Goal: Task Accomplishment & Management: Manage account settings

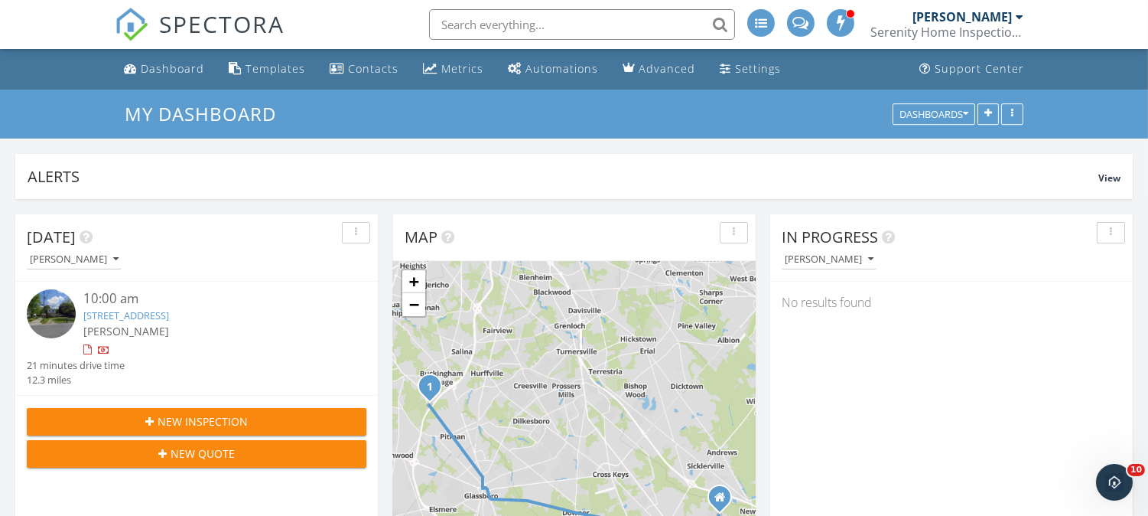
scroll to position [2796, 1175]
click at [169, 310] on link "[STREET_ADDRESS]" at bounding box center [126, 315] width 86 height 14
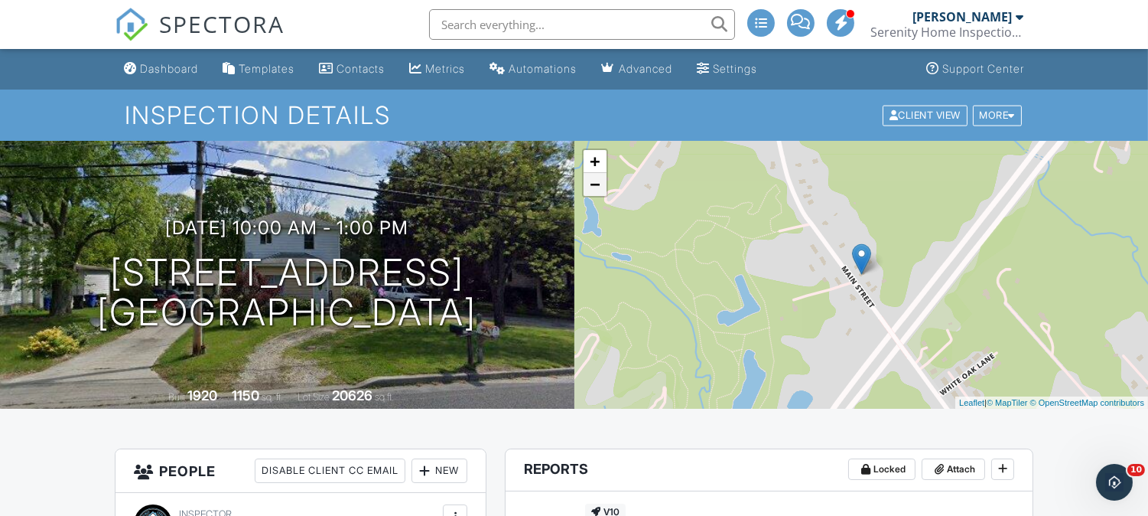
click at [594, 184] on link "−" at bounding box center [595, 184] width 23 height 23
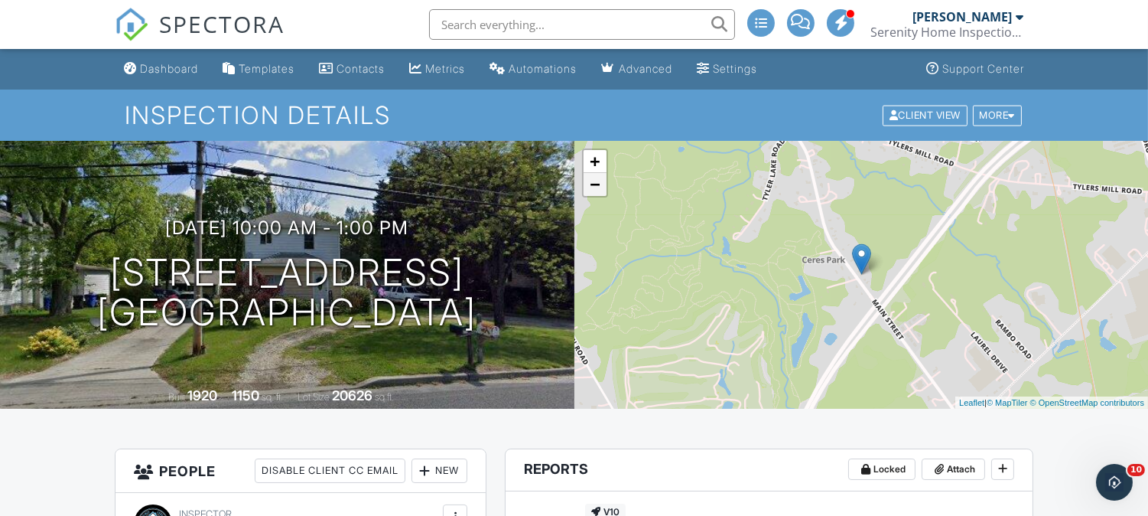
click at [594, 184] on link "−" at bounding box center [595, 184] width 23 height 23
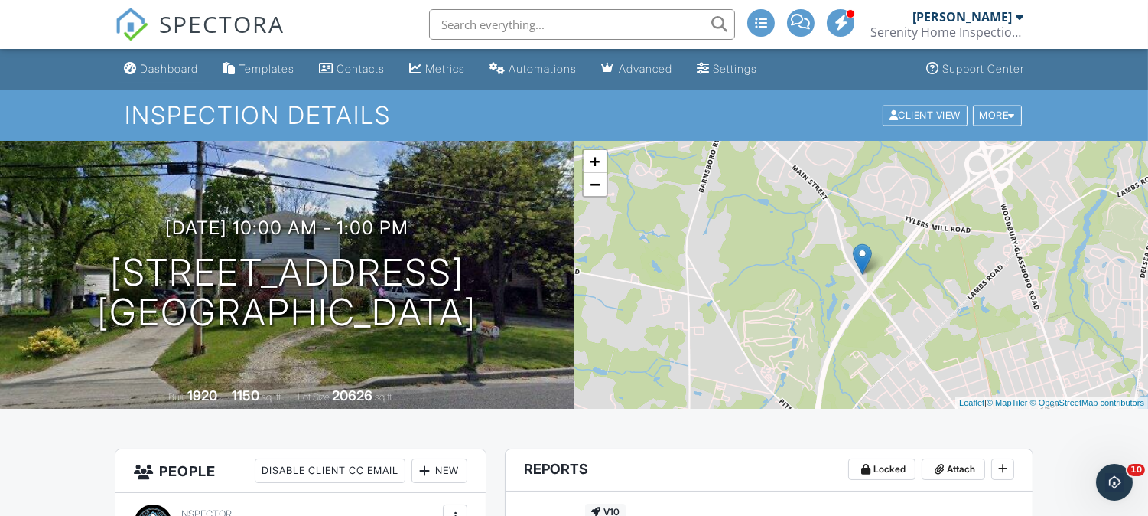
click at [176, 79] on link "Dashboard" at bounding box center [161, 69] width 86 height 28
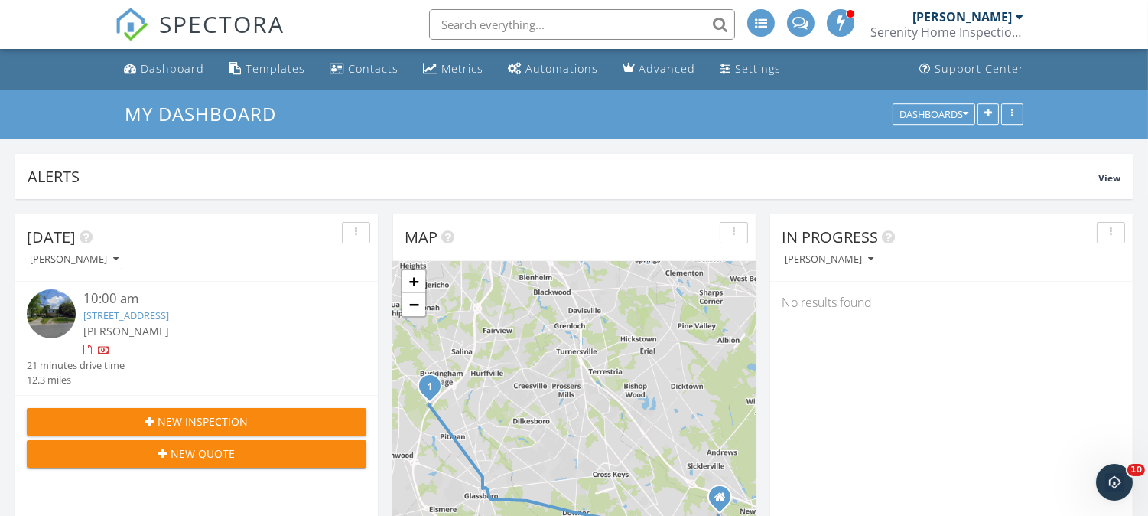
click at [169, 310] on link "985 Main St, Mantua Township, NJ 08080" at bounding box center [126, 315] width 86 height 14
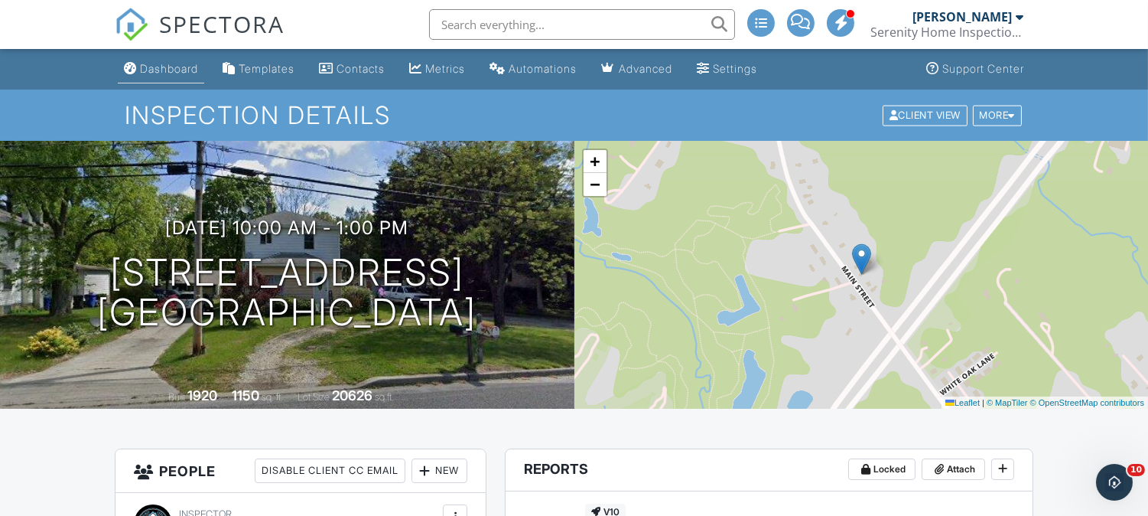
click at [177, 62] on div "Dashboard" at bounding box center [169, 68] width 58 height 13
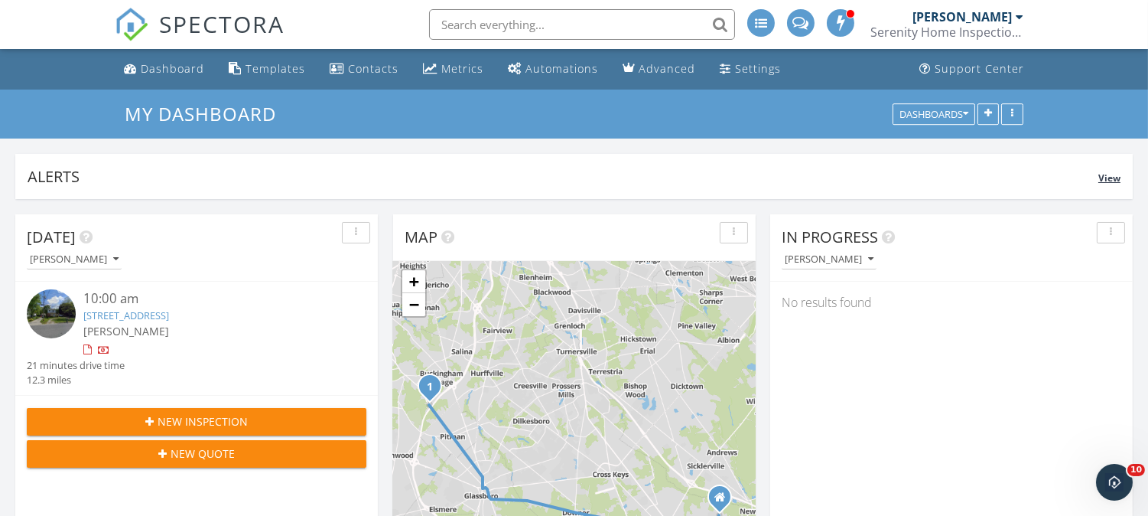
scroll to position [197, 0]
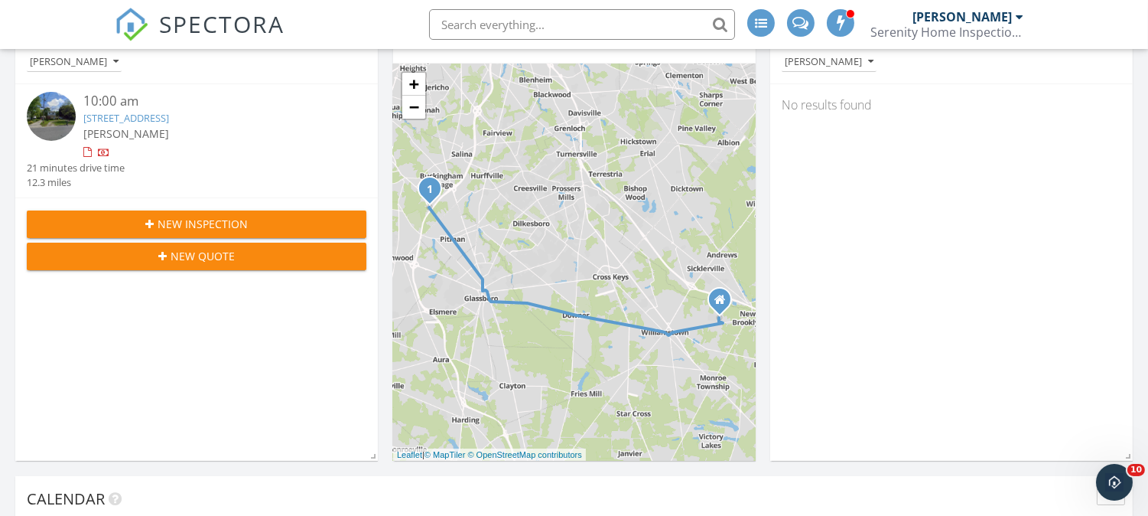
click at [169, 115] on link "[STREET_ADDRESS]" at bounding box center [126, 118] width 86 height 14
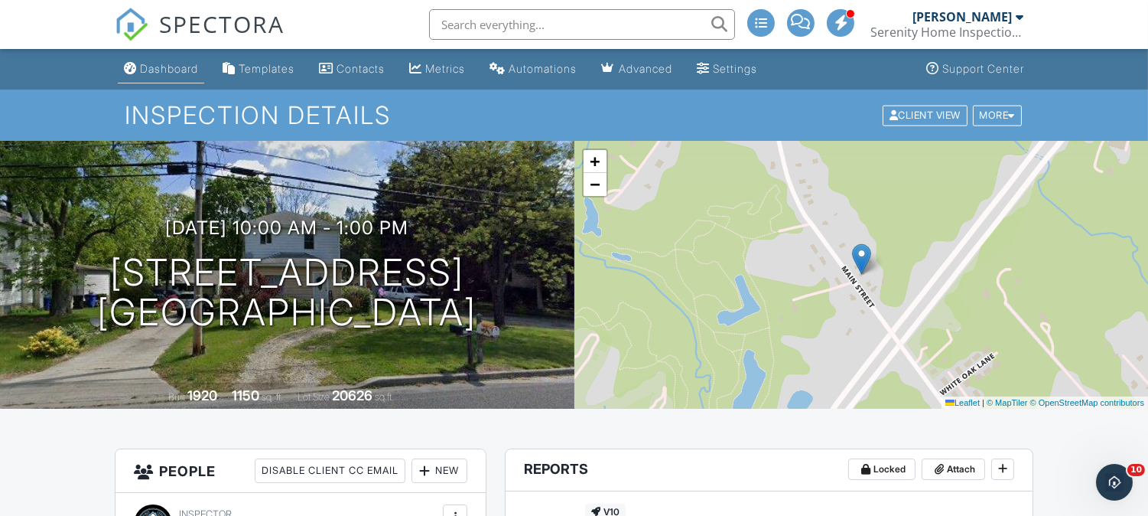
click at [171, 69] on div "Dashboard" at bounding box center [169, 68] width 58 height 13
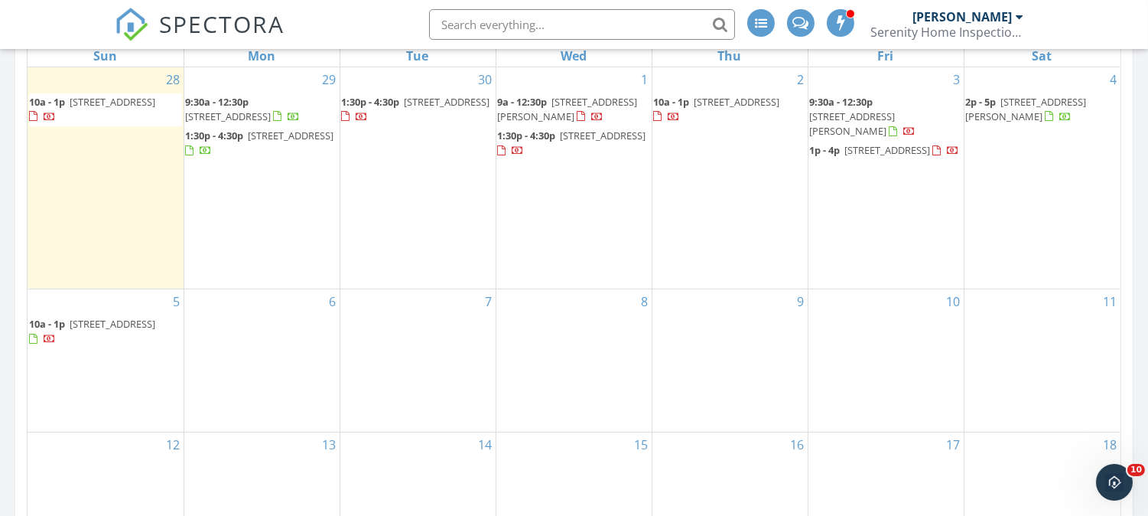
scroll to position [793, 0]
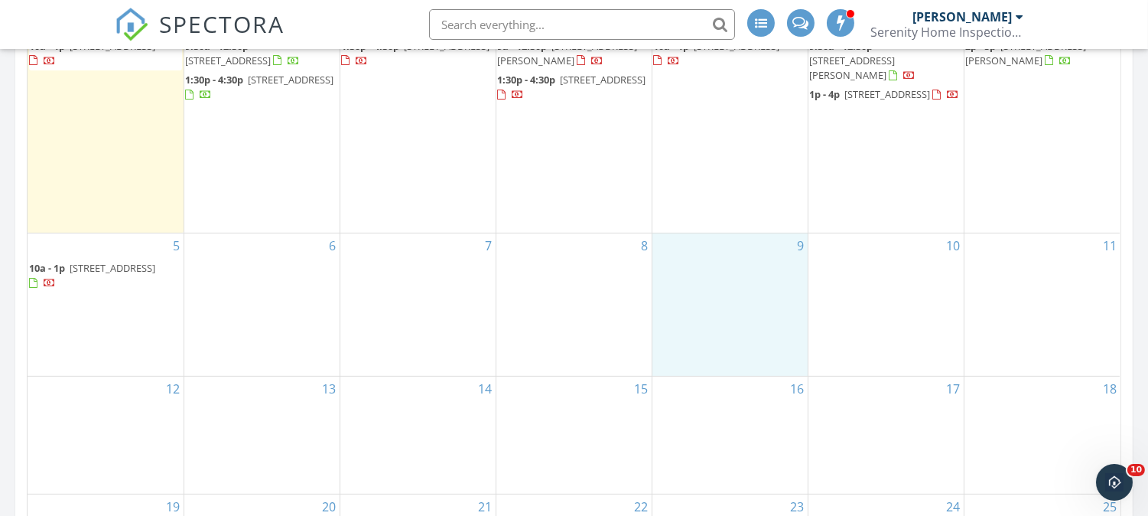
click at [715, 304] on div "9" at bounding box center [730, 304] width 155 height 142
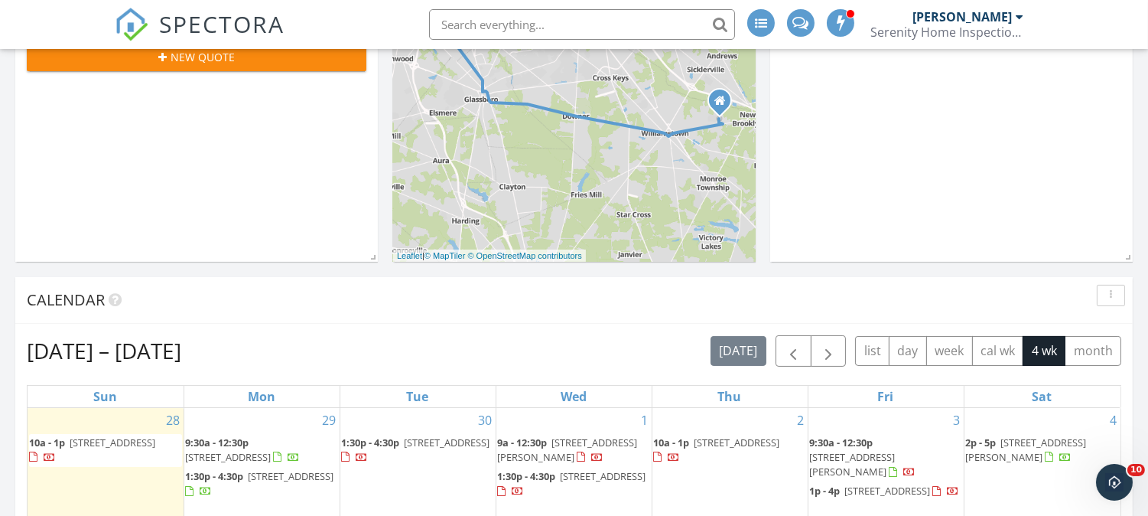
scroll to position [0, 0]
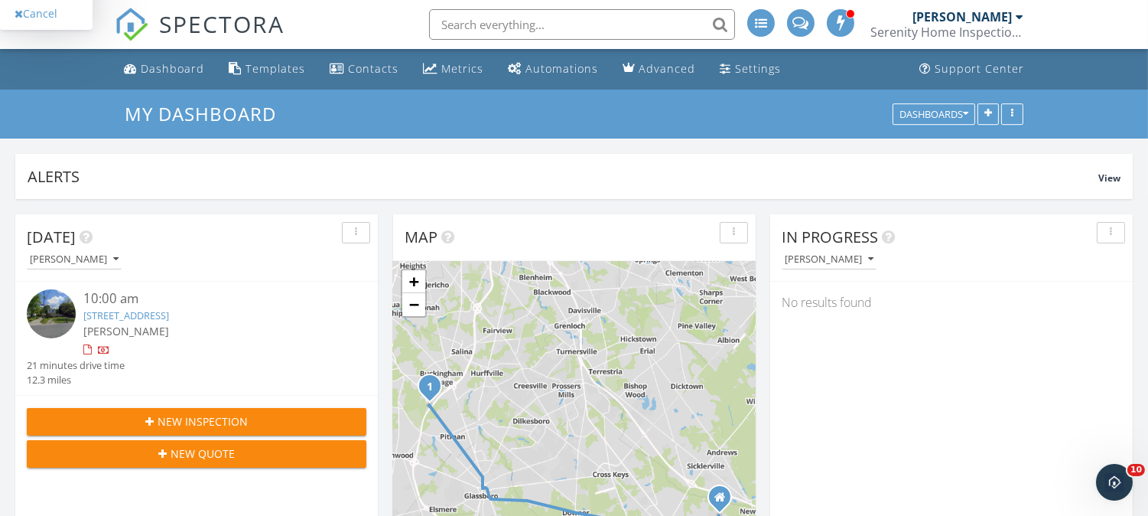
click at [821, 367] on div "In Progress Jason Zingler No results found" at bounding box center [951, 436] width 363 height 444
click at [174, 72] on div "Dashboard" at bounding box center [172, 68] width 63 height 15
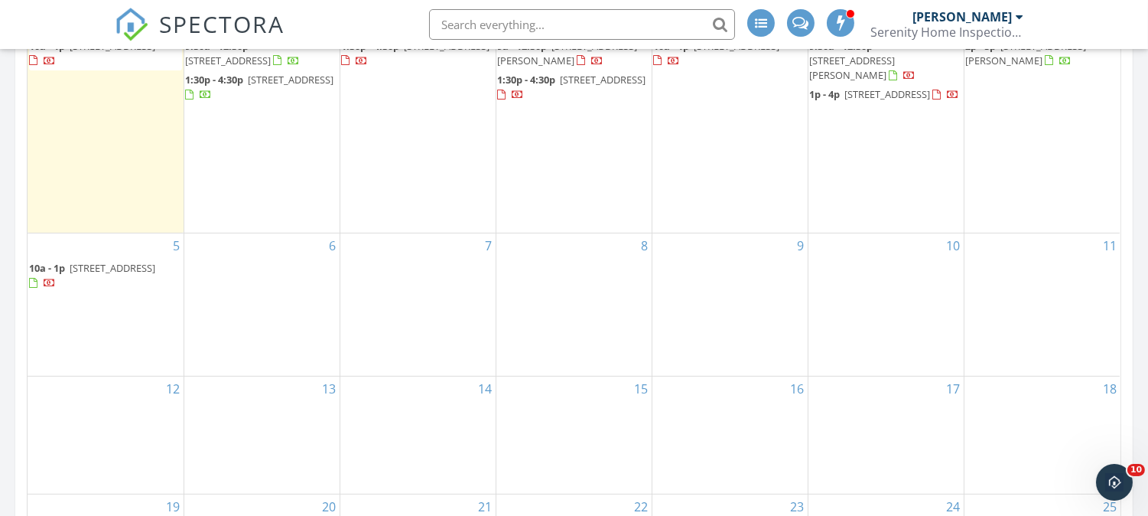
scroll to position [594, 0]
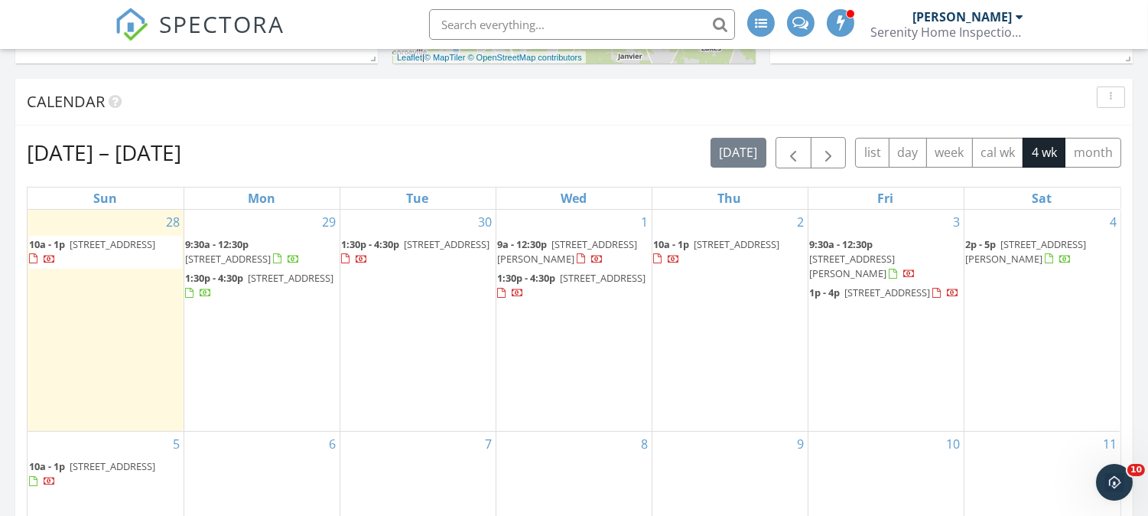
click at [723, 251] on span "10a - 1p 110 Lake Superior Dr, Little Egg Harbor Township 08087" at bounding box center [730, 252] width 152 height 30
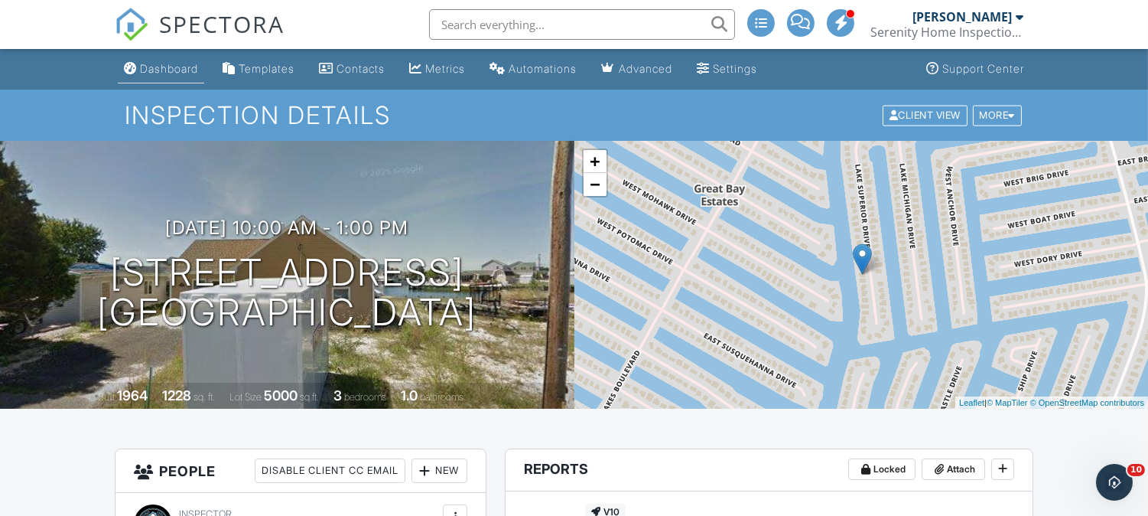
click at [185, 74] on div "Dashboard" at bounding box center [169, 68] width 58 height 13
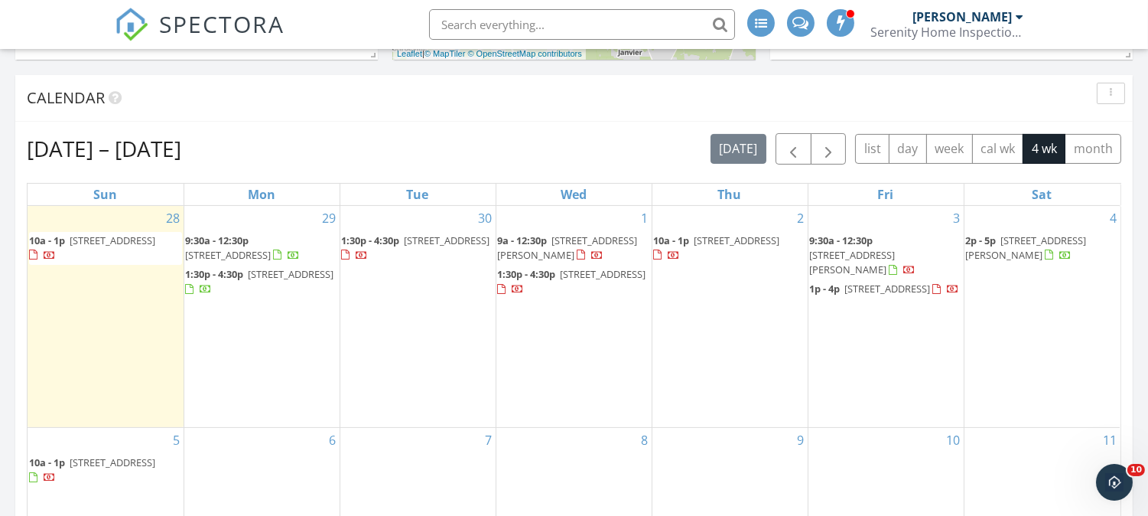
scroll to position [197, 0]
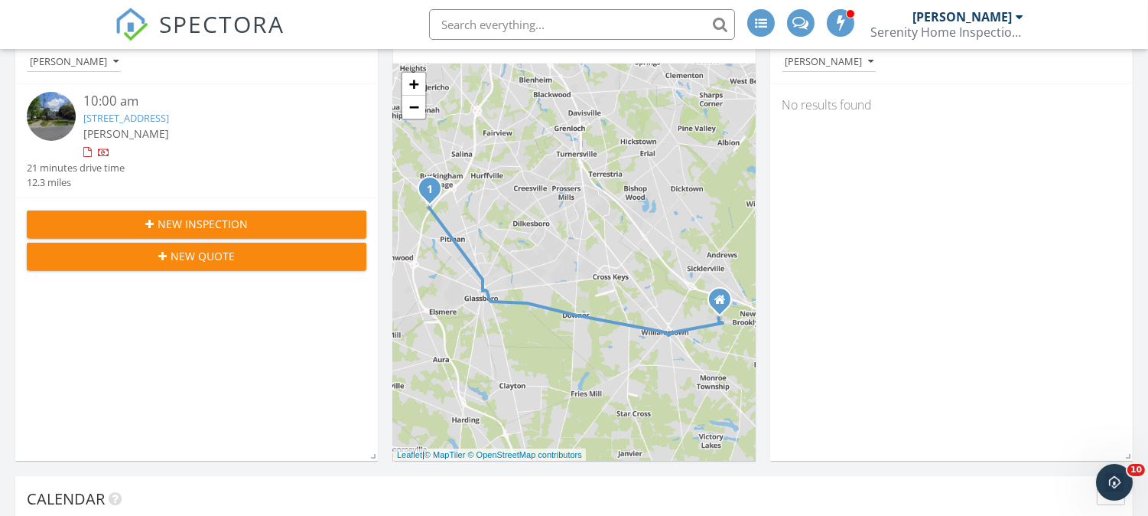
click at [169, 117] on link "[STREET_ADDRESS]" at bounding box center [126, 118] width 86 height 14
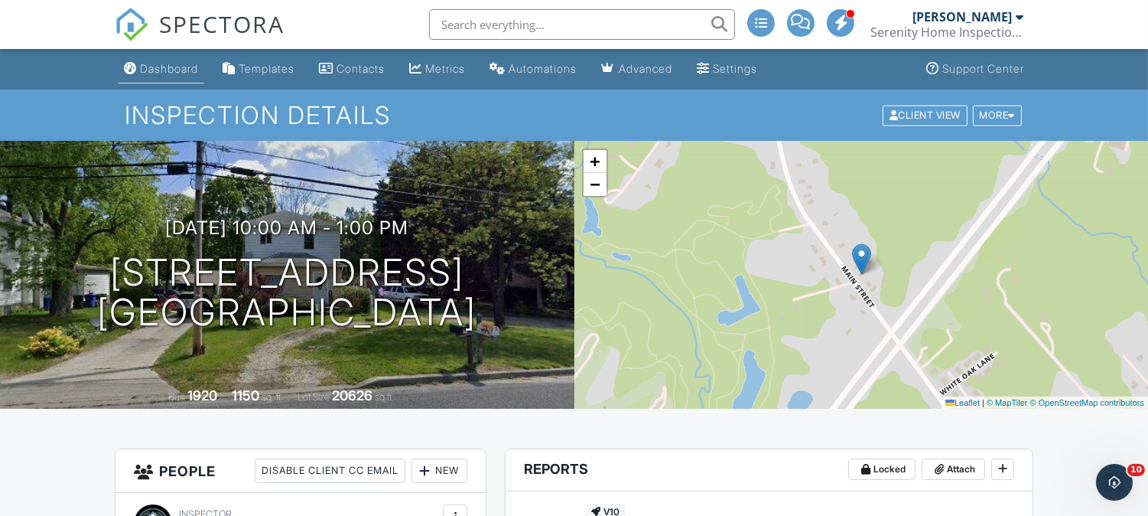
click at [171, 73] on div "Dashboard" at bounding box center [169, 68] width 58 height 13
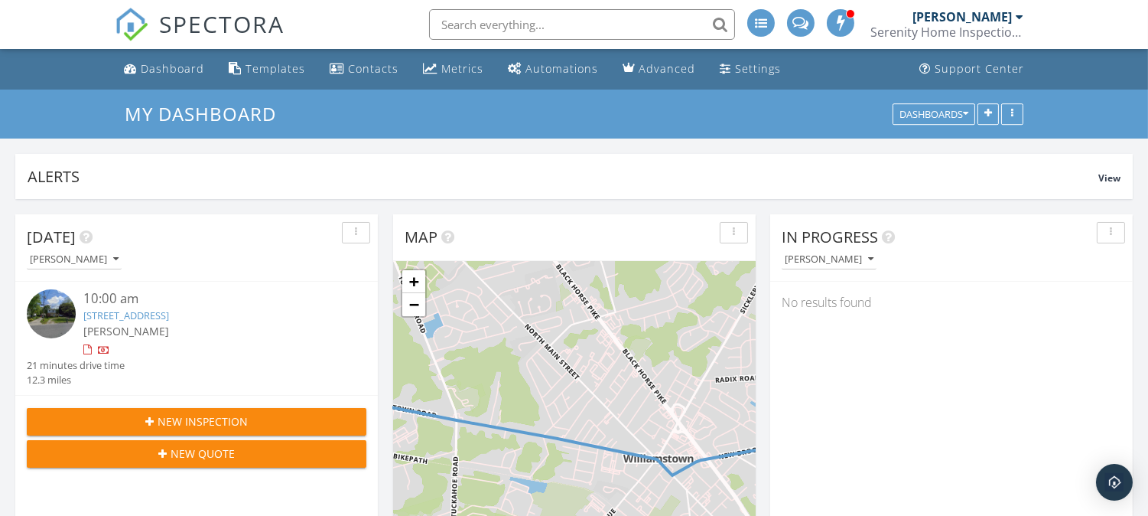
scroll to position [329, 362]
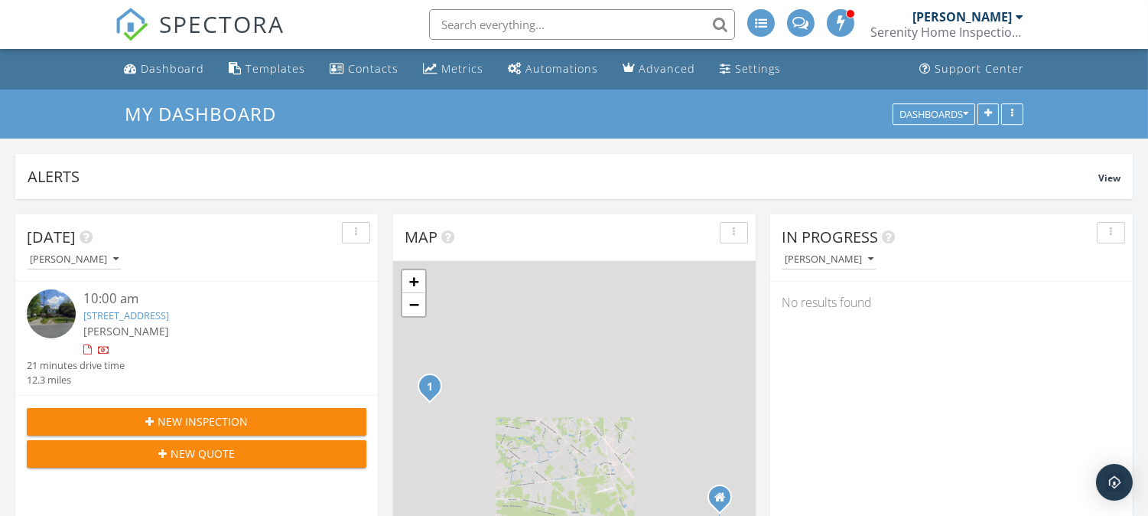
click at [169, 312] on link "[STREET_ADDRESS]" at bounding box center [126, 315] width 86 height 14
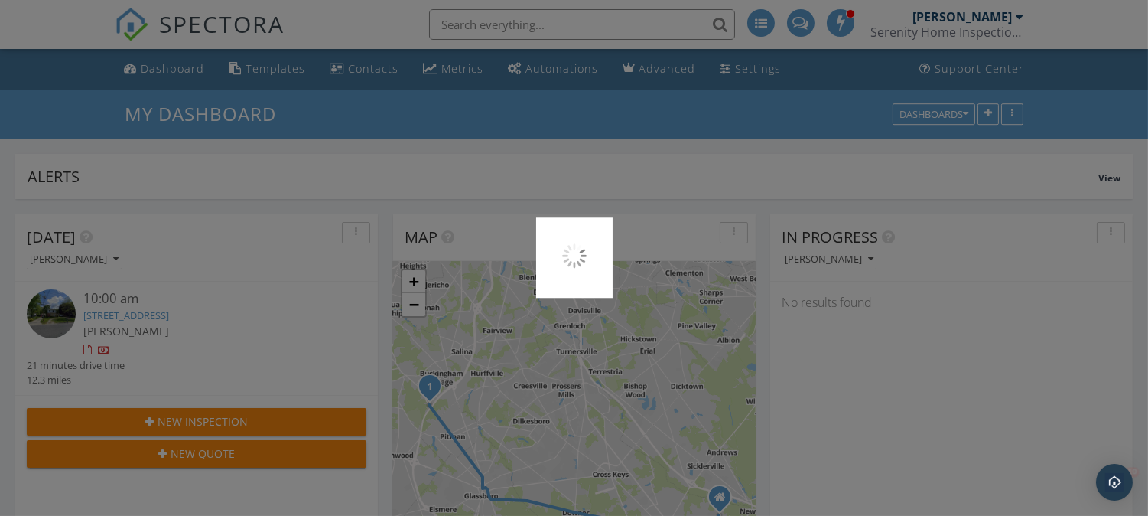
scroll to position [0, 0]
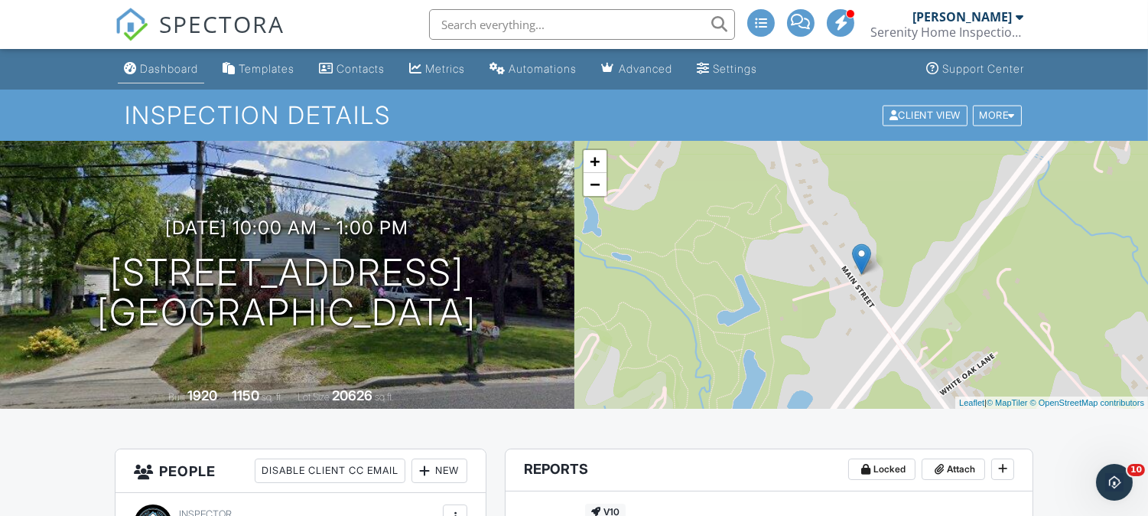
click at [169, 63] on div "Dashboard" at bounding box center [169, 68] width 58 height 13
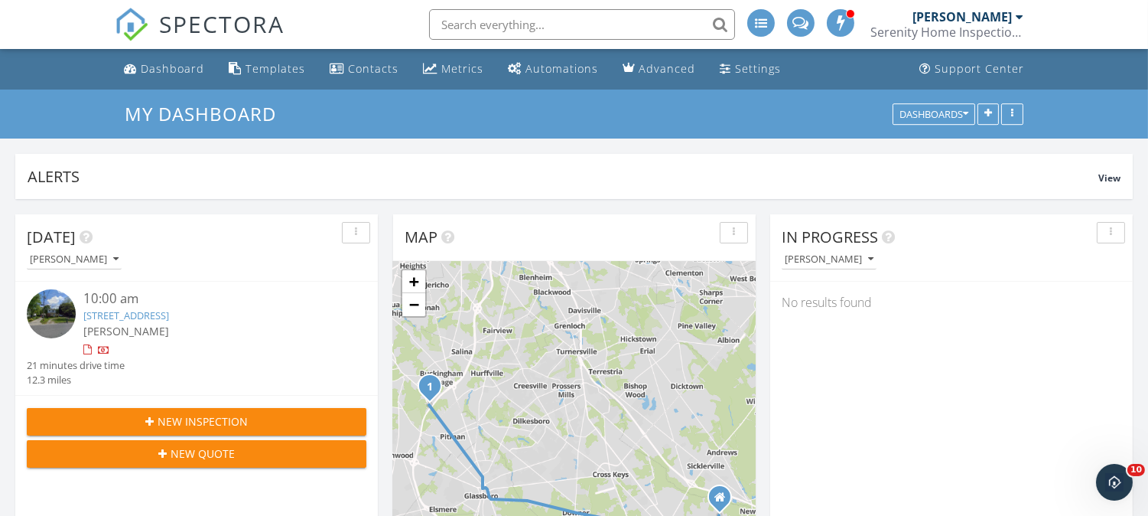
click at [169, 308] on link "[STREET_ADDRESS]" at bounding box center [126, 315] width 86 height 14
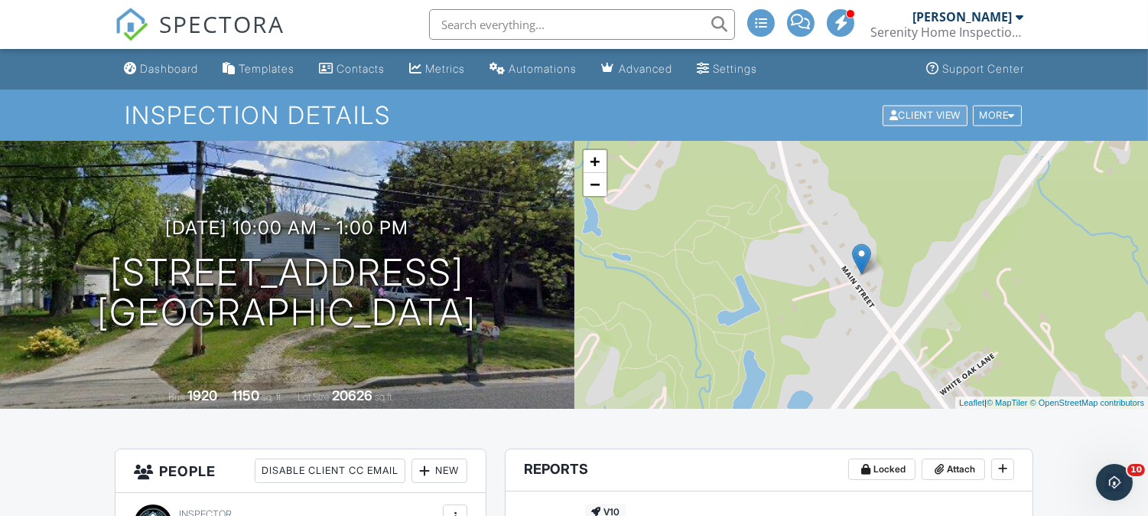
click at [887, 115] on div "Client View" at bounding box center [925, 115] width 85 height 21
click at [173, 66] on div "Dashboard" at bounding box center [169, 68] width 58 height 13
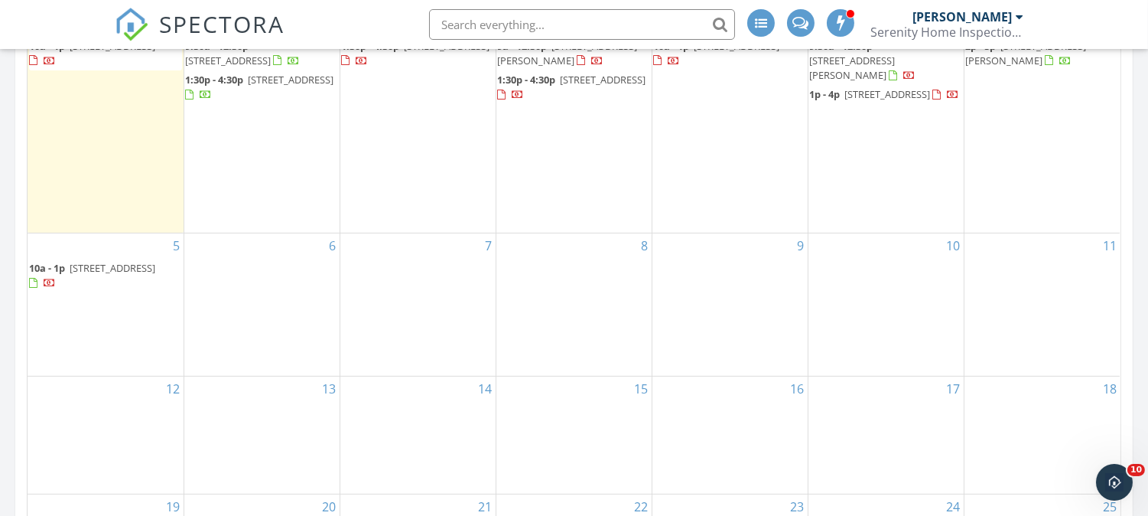
scroll to position [396, 0]
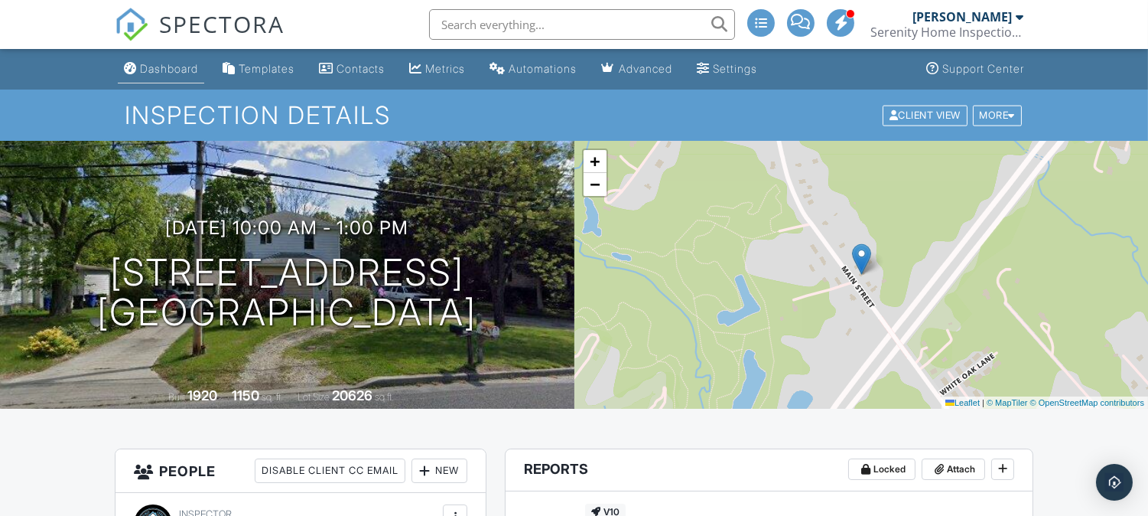
click at [169, 67] on div "Dashboard" at bounding box center [169, 68] width 58 height 13
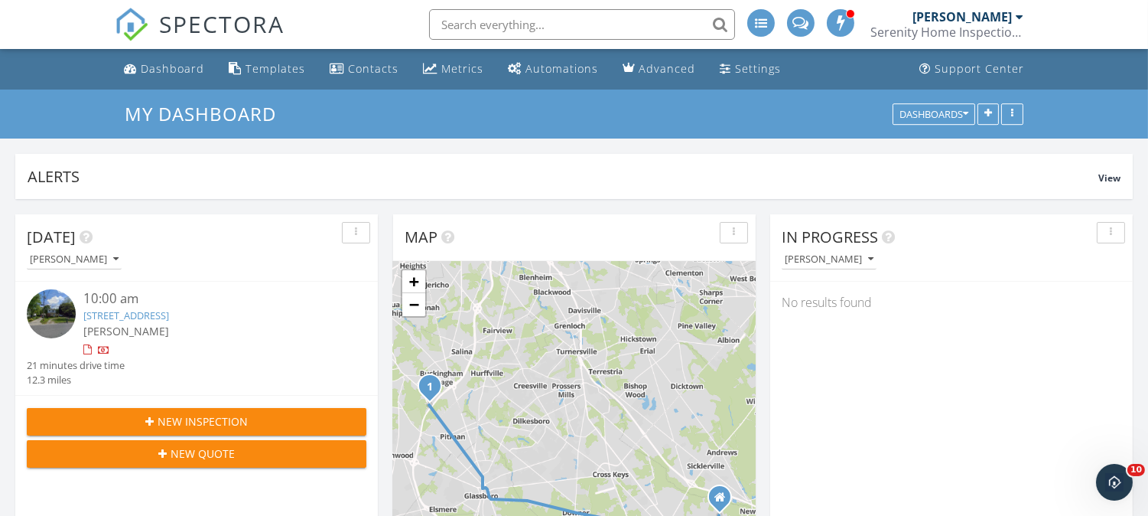
click at [169, 312] on link "985 Main St, Mantua Township, NJ 08080" at bounding box center [126, 315] width 86 height 14
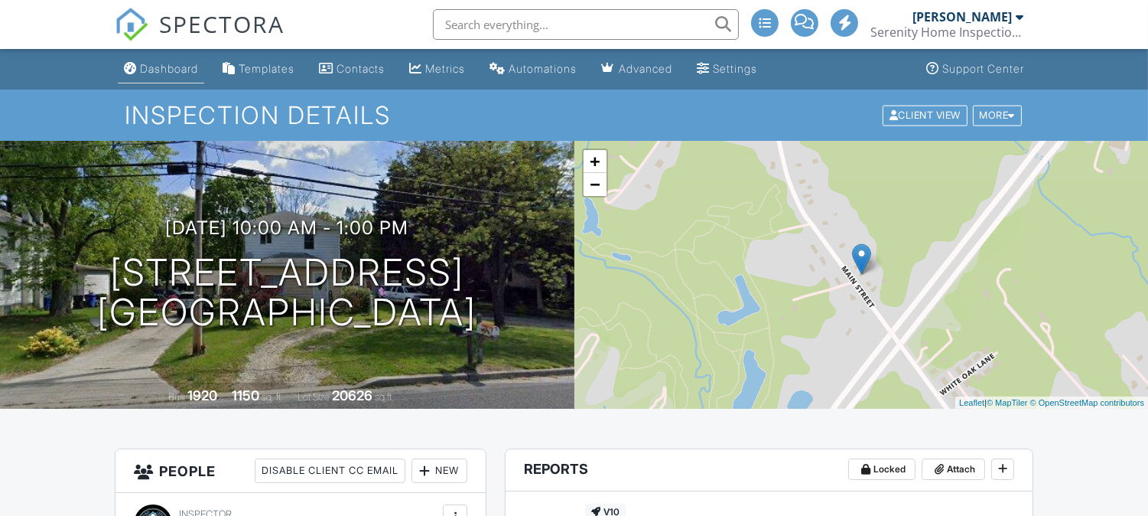
click at [181, 75] on link "Dashboard" at bounding box center [161, 69] width 86 height 28
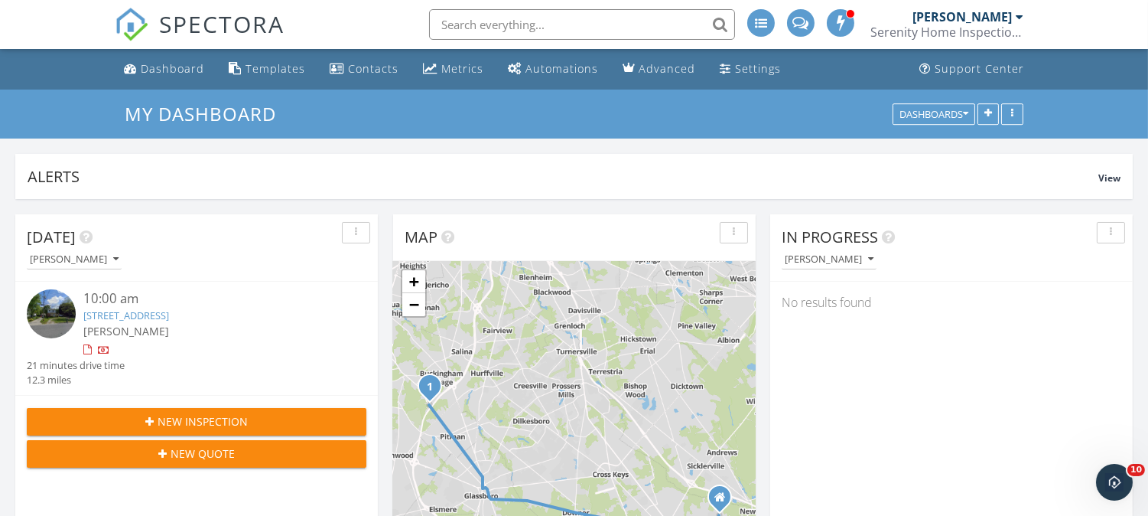
click at [169, 312] on link "[STREET_ADDRESS]" at bounding box center [126, 315] width 86 height 14
